Goal: Task Accomplishment & Management: Manage account settings

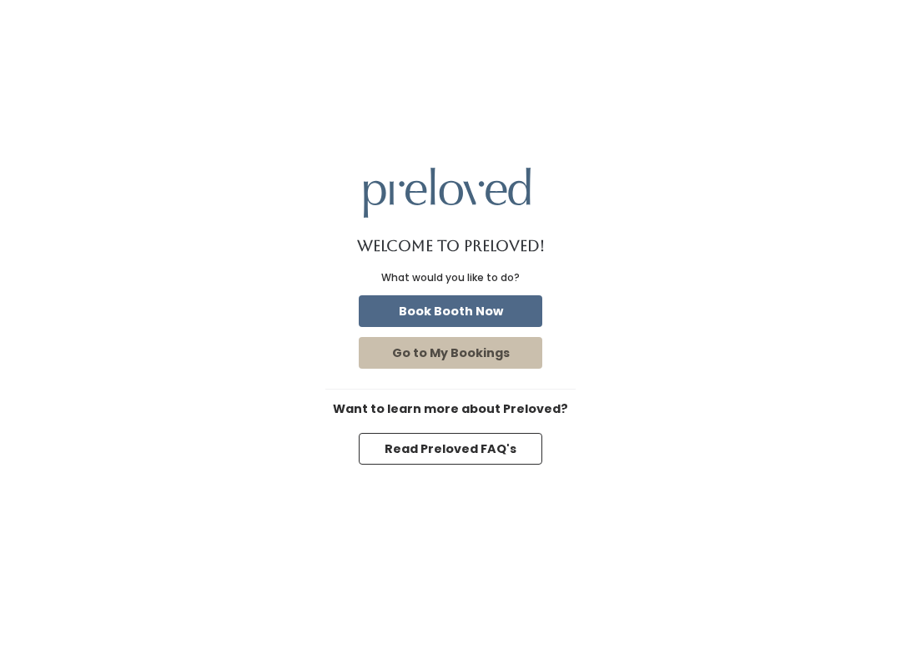
click at [435, 300] on button "Book Booth Now" at bounding box center [451, 311] width 184 height 32
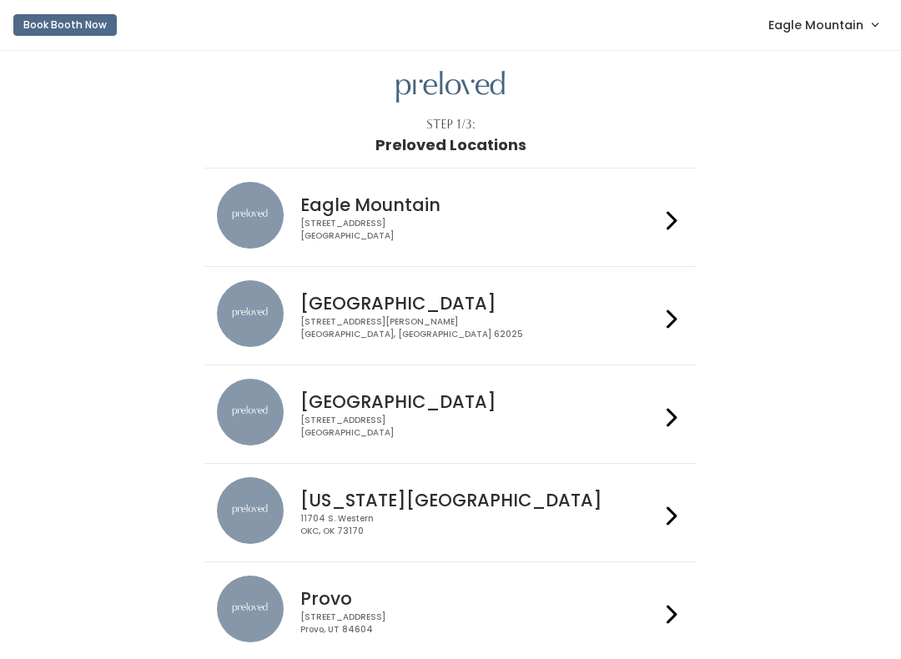
click at [857, 29] on span "Eagle Mountain" at bounding box center [816, 25] width 95 height 18
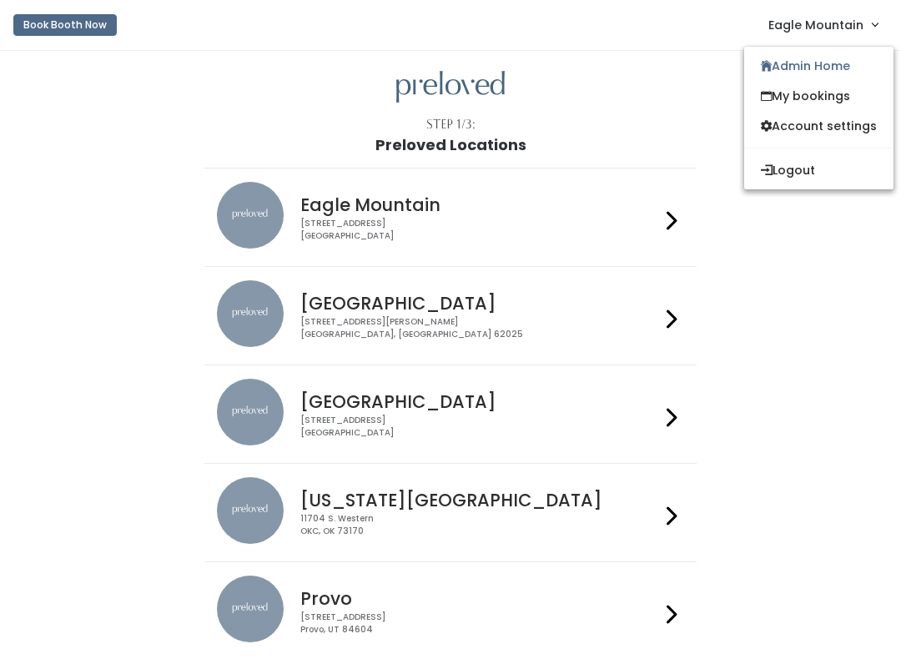
click at [817, 72] on link "Admin Home" at bounding box center [819, 66] width 149 height 30
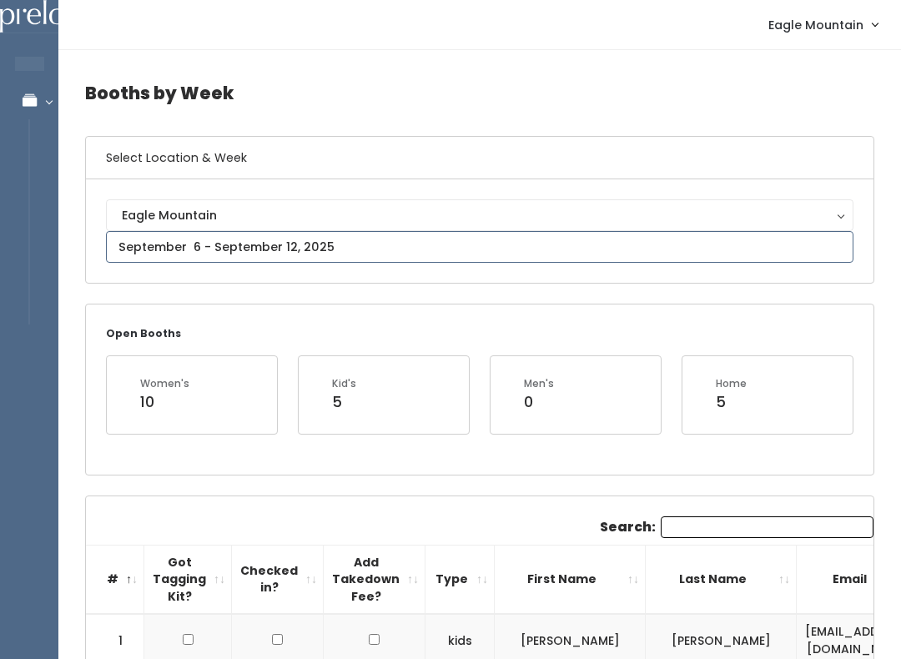
click at [453, 263] on input "text" at bounding box center [480, 247] width 748 height 32
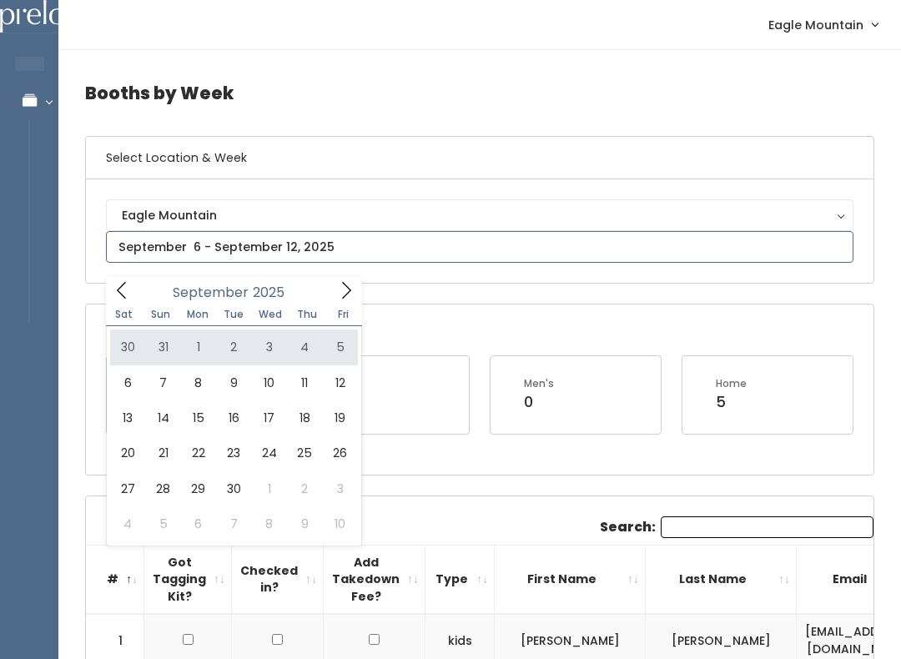
type input "[DATE] to [DATE]"
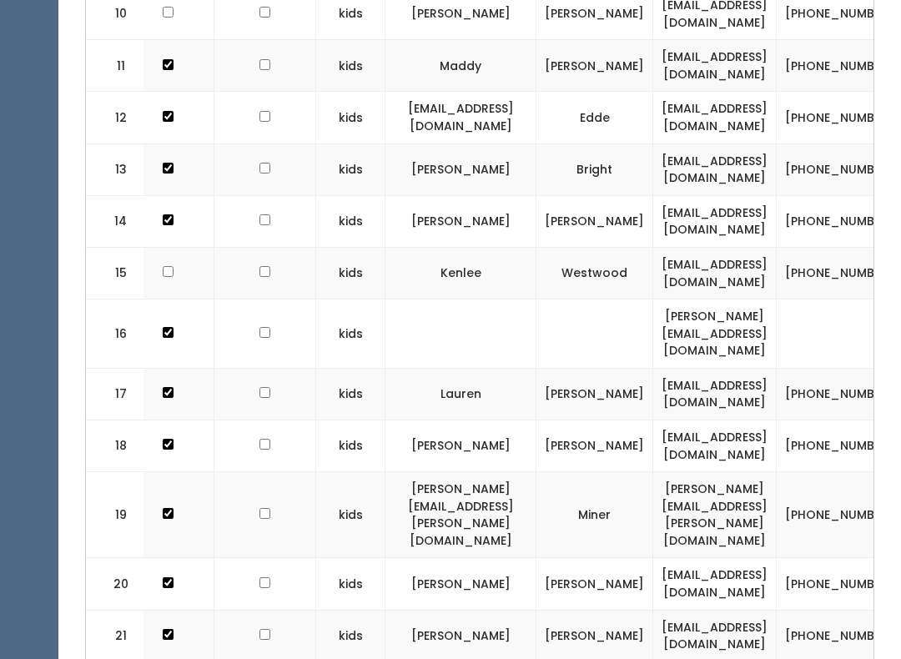
scroll to position [0, 110]
